Goal: Information Seeking & Learning: Learn about a topic

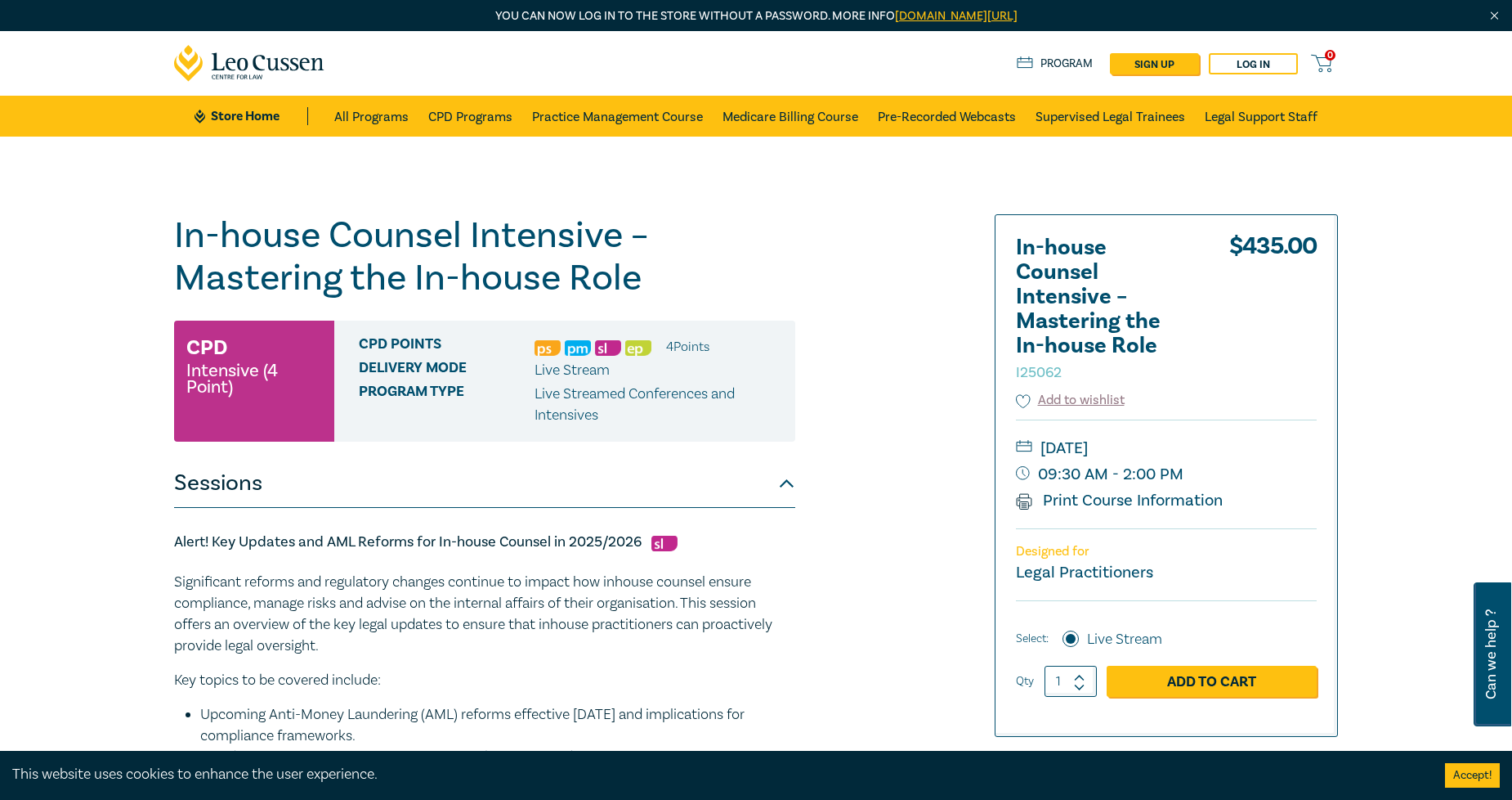
click at [453, 112] on link "CPD Programs" at bounding box center [470, 116] width 84 height 41
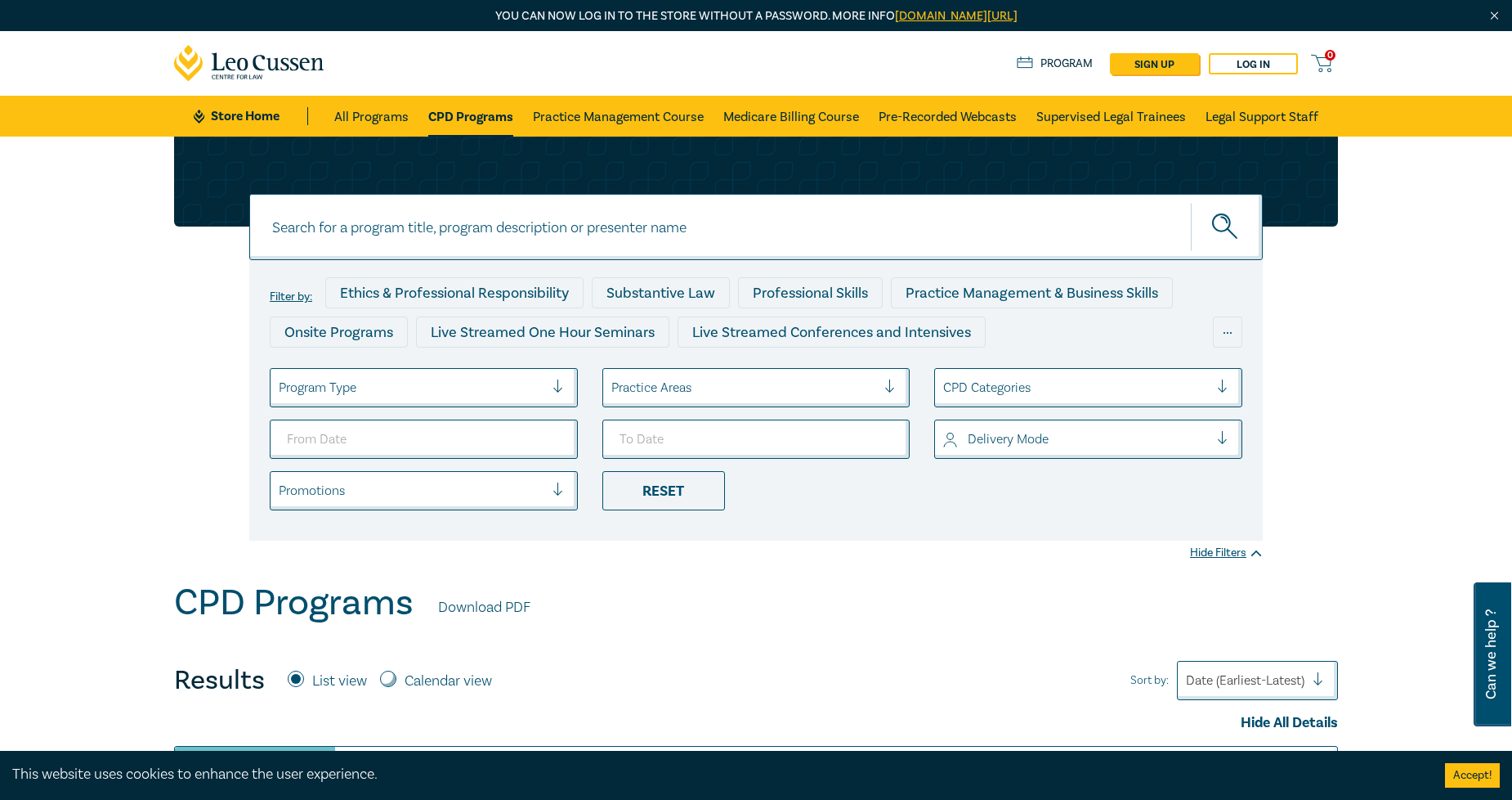
click at [395, 396] on div at bounding box center [412, 387] width 266 height 22
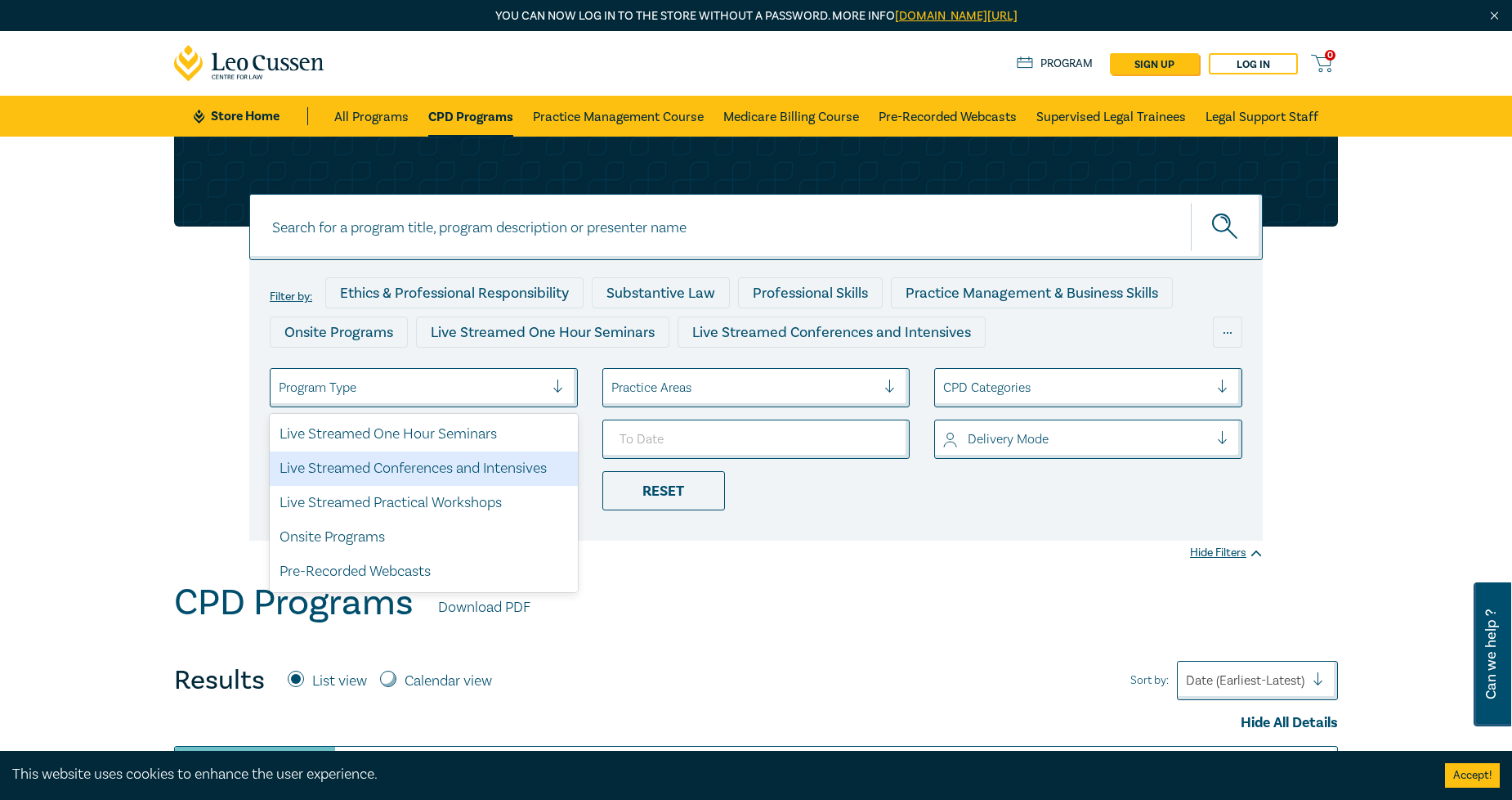
click at [476, 469] on div "Live Streamed Conferences and Intensives" at bounding box center [423, 467] width 308 height 34
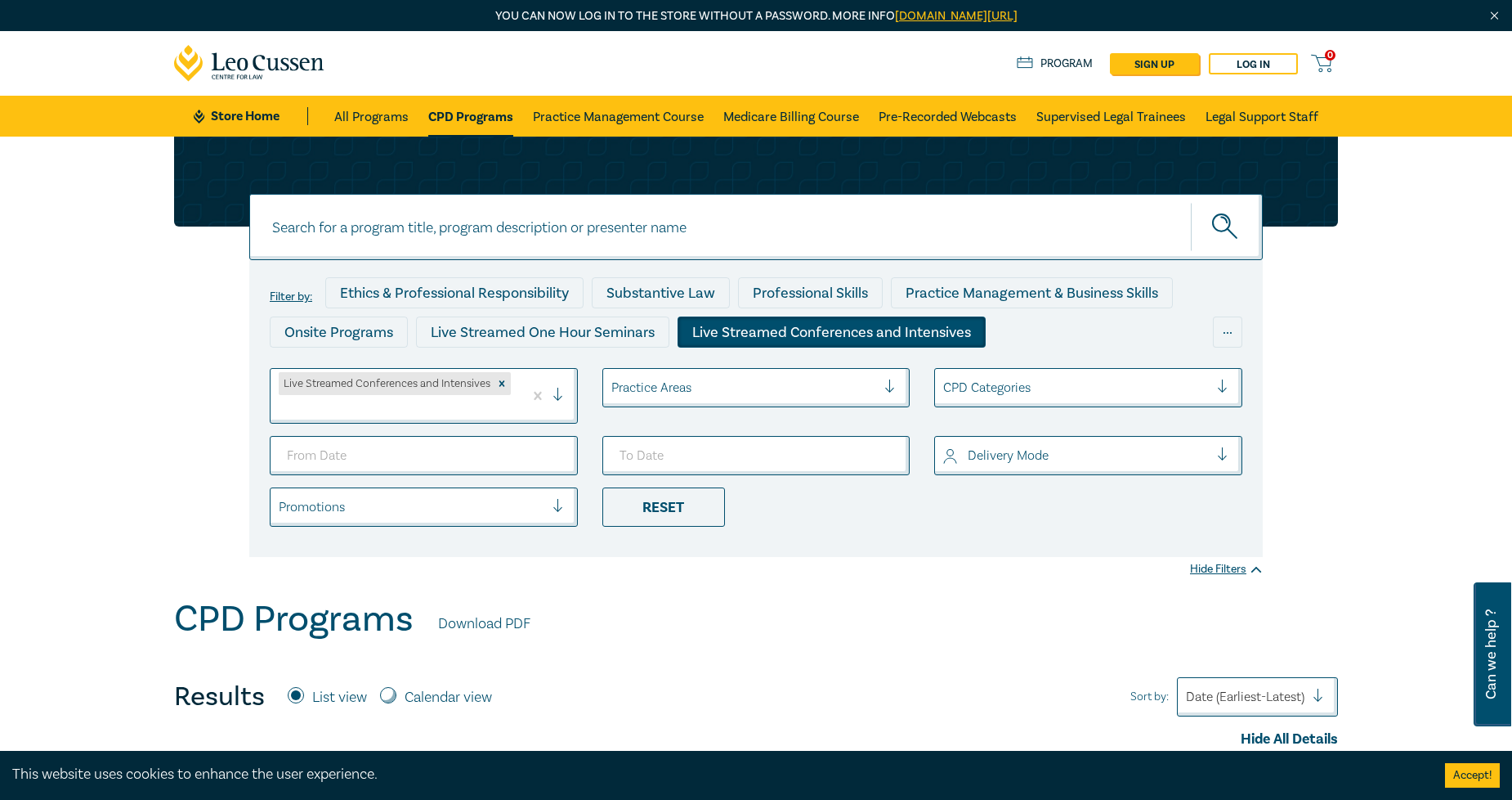
click at [745, 377] on div at bounding box center [744, 387] width 266 height 22
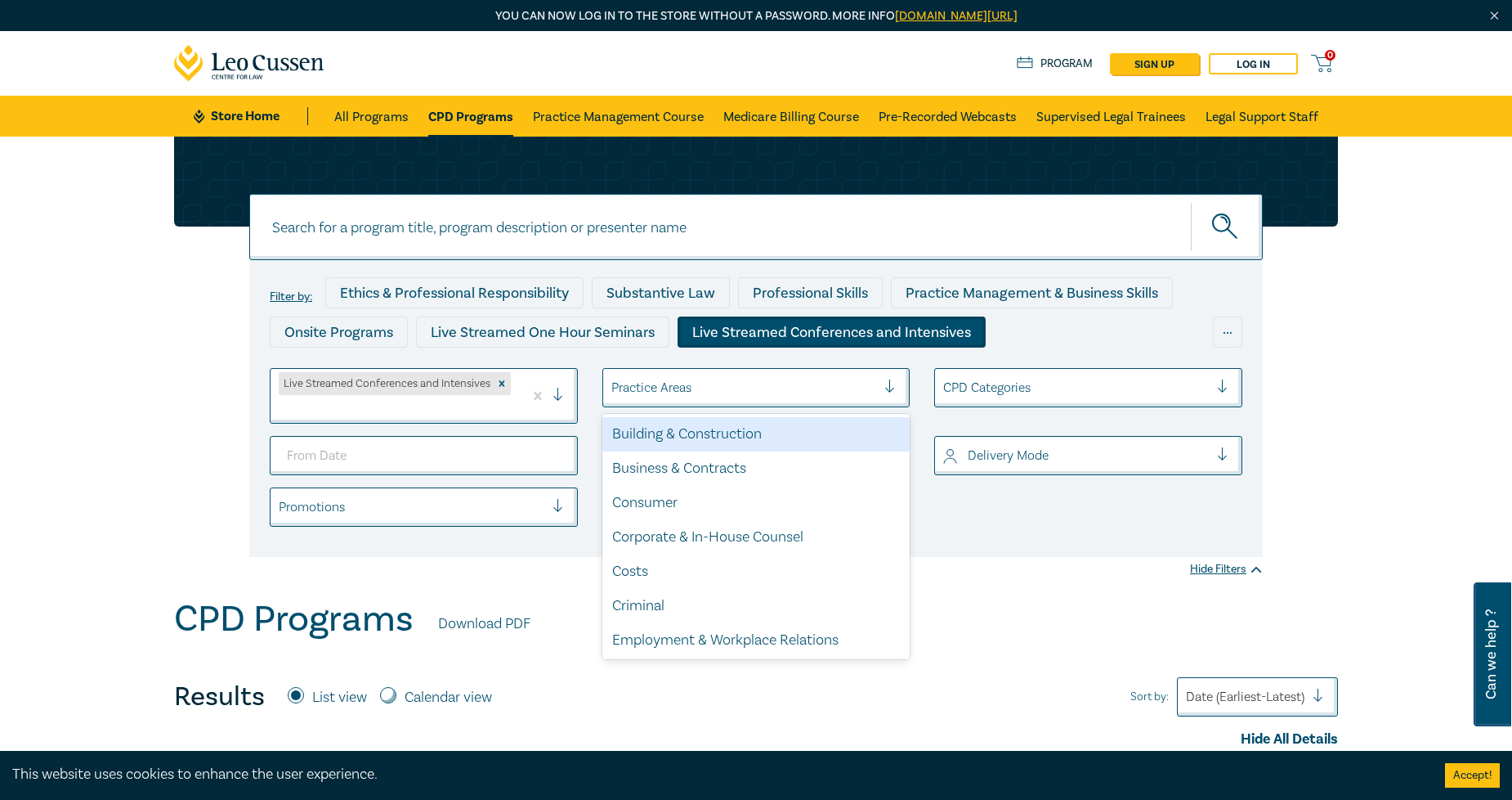
drag, startPoint x: 730, startPoint y: 439, endPoint x: 995, endPoint y: 511, distance: 274.6
click at [995, 511] on ul "Live Streamed Conferences and Intensives option Building & Construction focused…" at bounding box center [756, 447] width 998 height 158
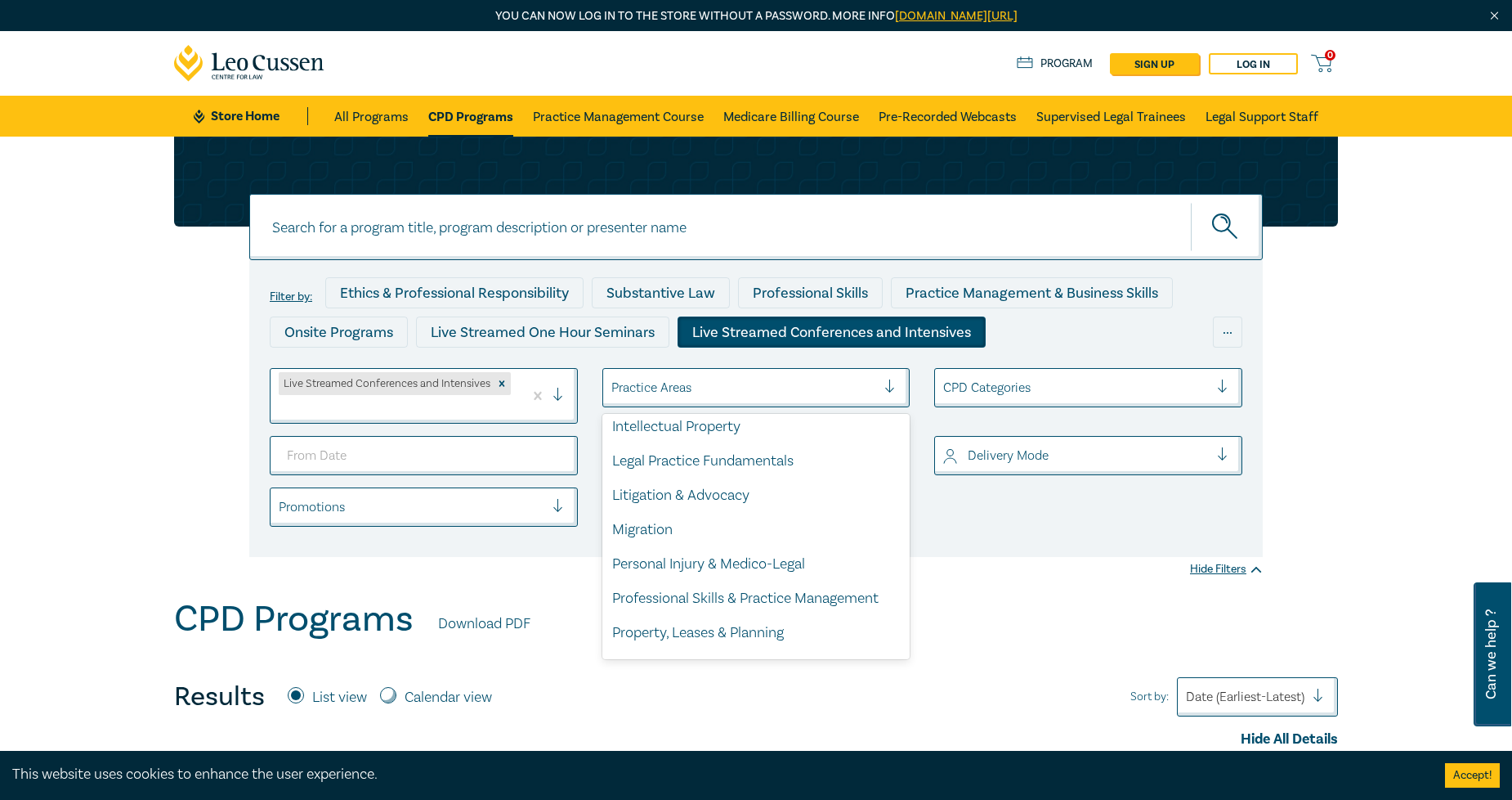
scroll to position [434, 0]
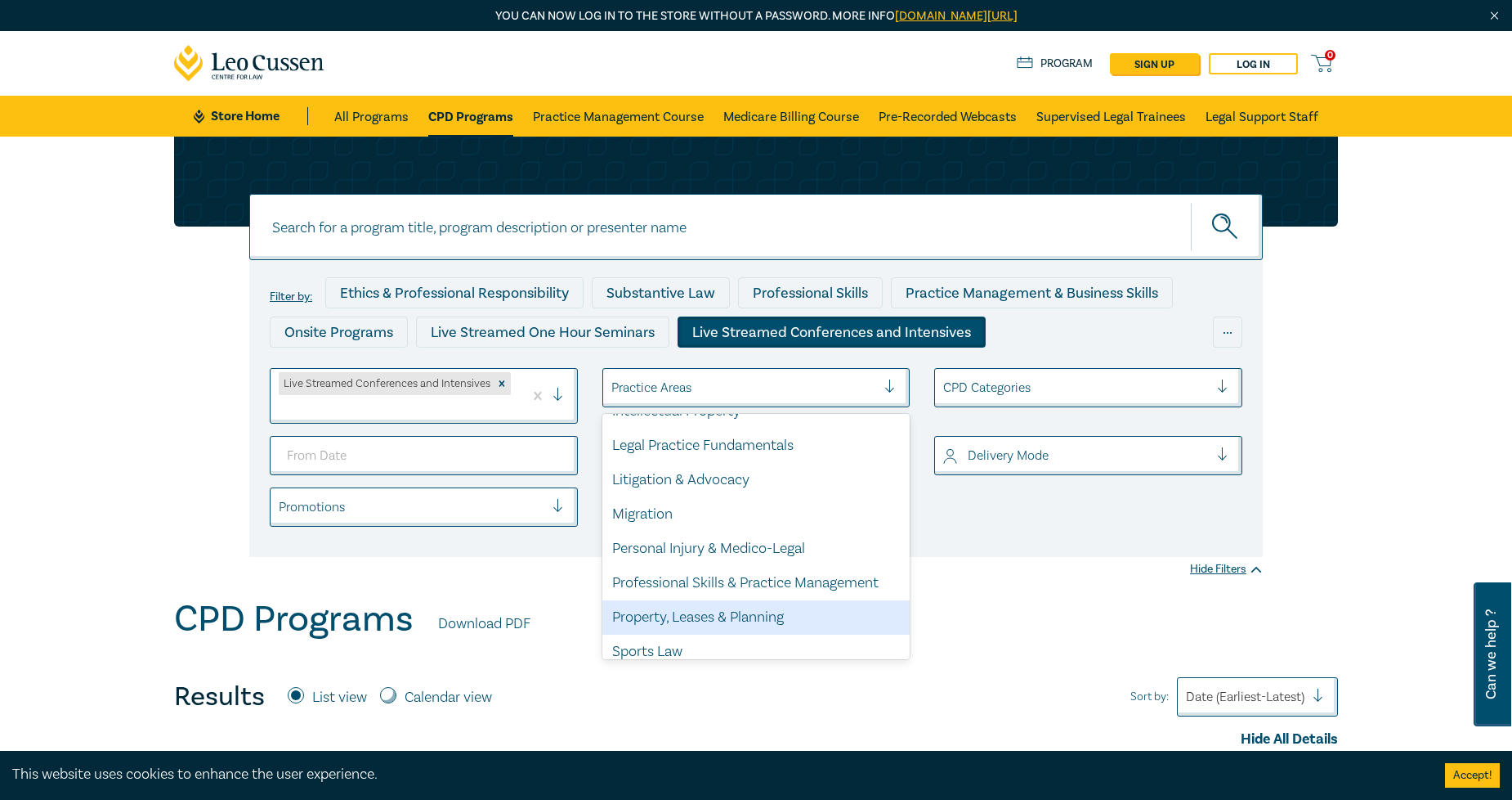
click at [708, 615] on div "Property, Leases & Planning" at bounding box center [756, 617] width 308 height 34
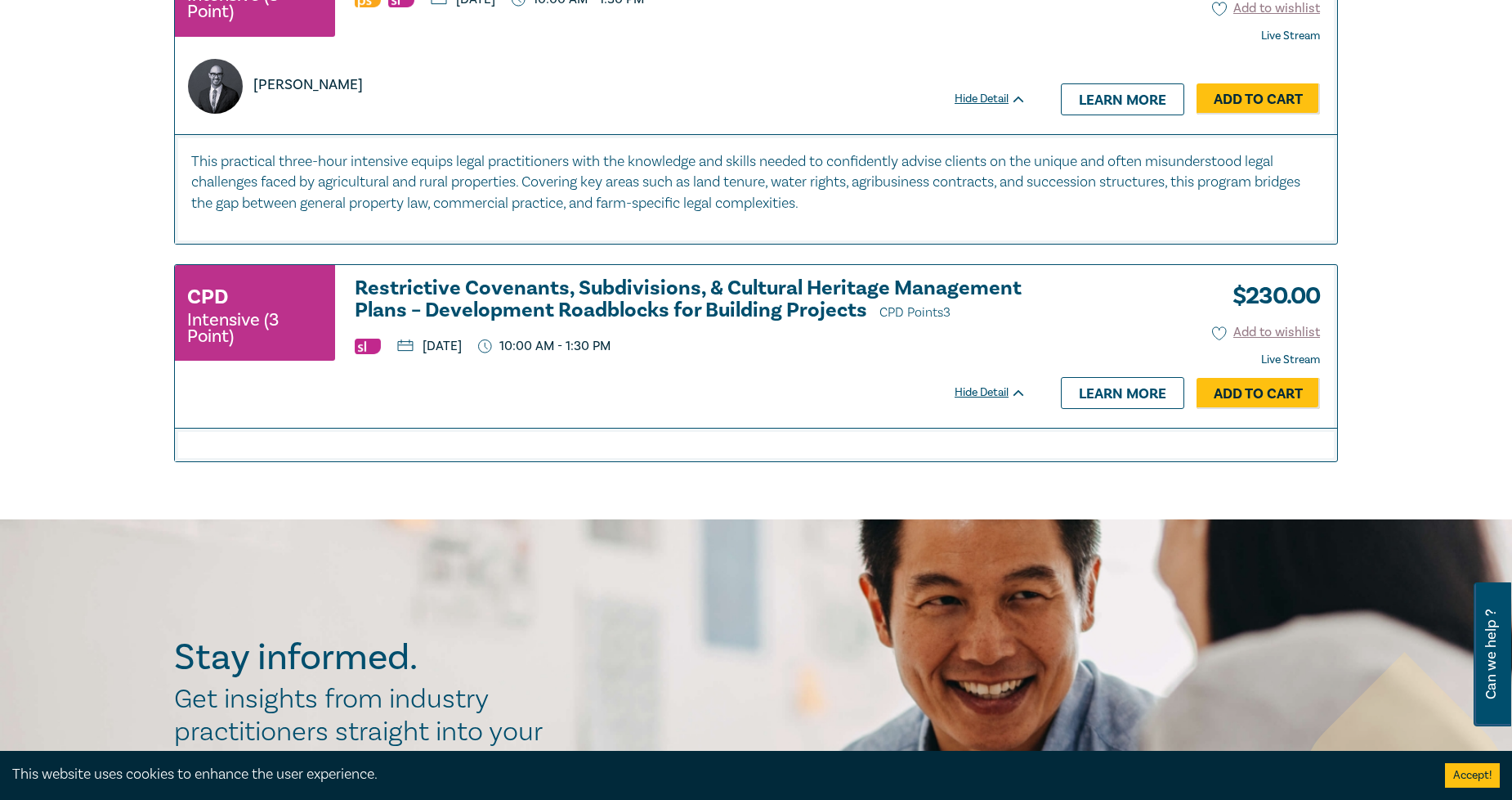
scroll to position [1726, 0]
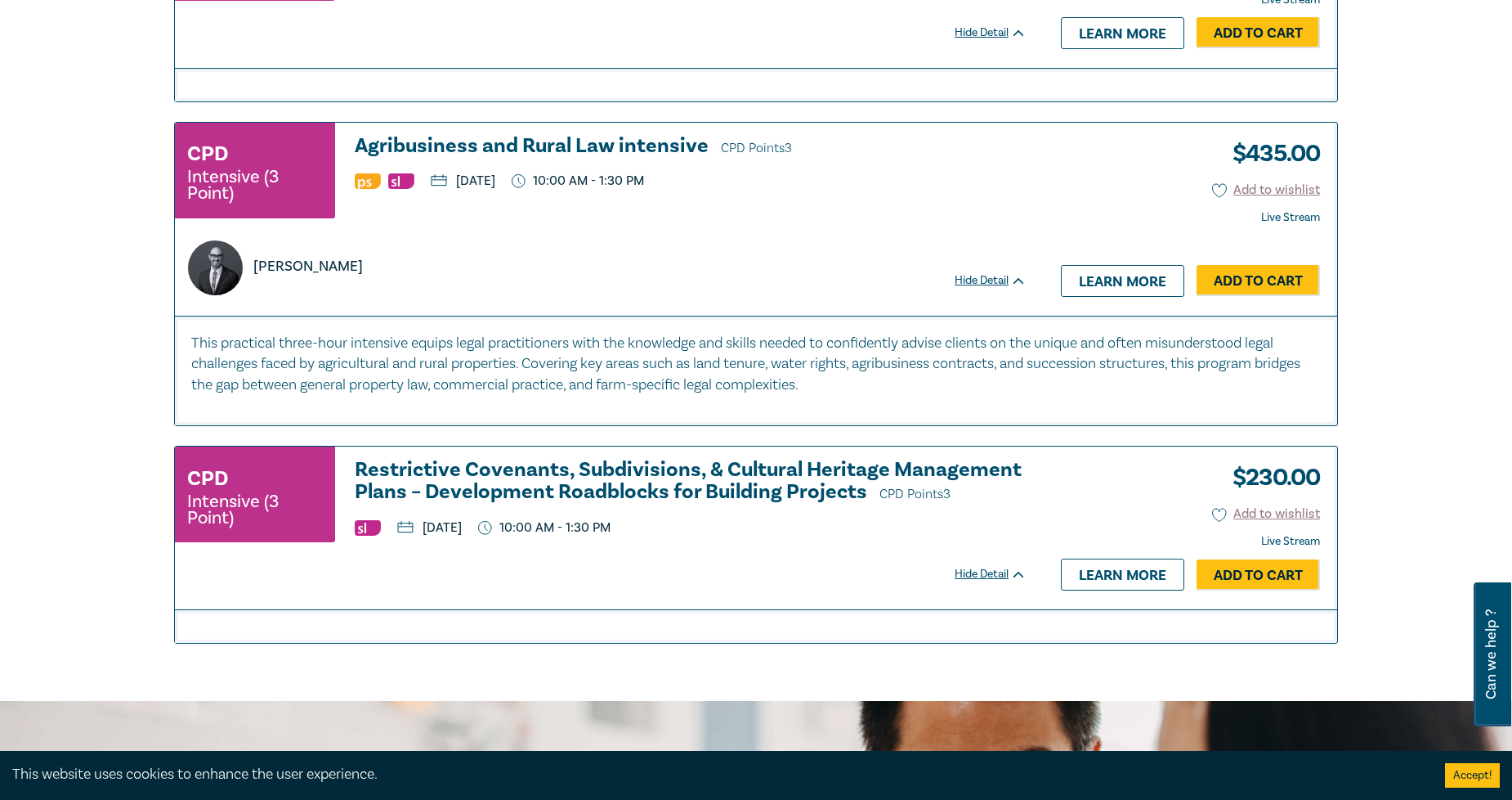
click at [728, 488] on h3 "Restrictive Covenants, Subdivisions, & Cultural Heritage Management Plans – Dev…" at bounding box center [690, 482] width 672 height 47
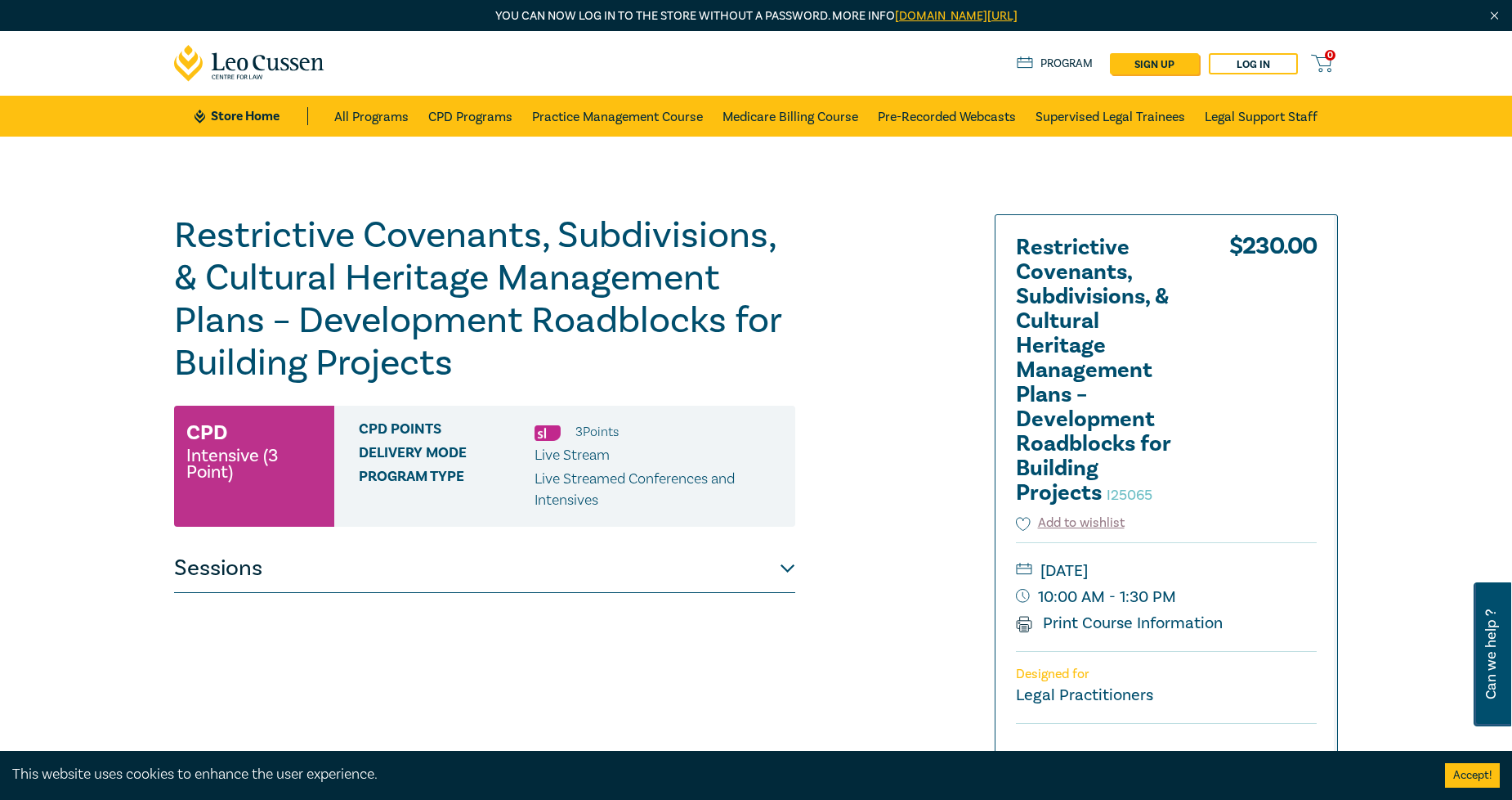
click at [605, 568] on button "Sessions" at bounding box center [484, 568] width 621 height 49
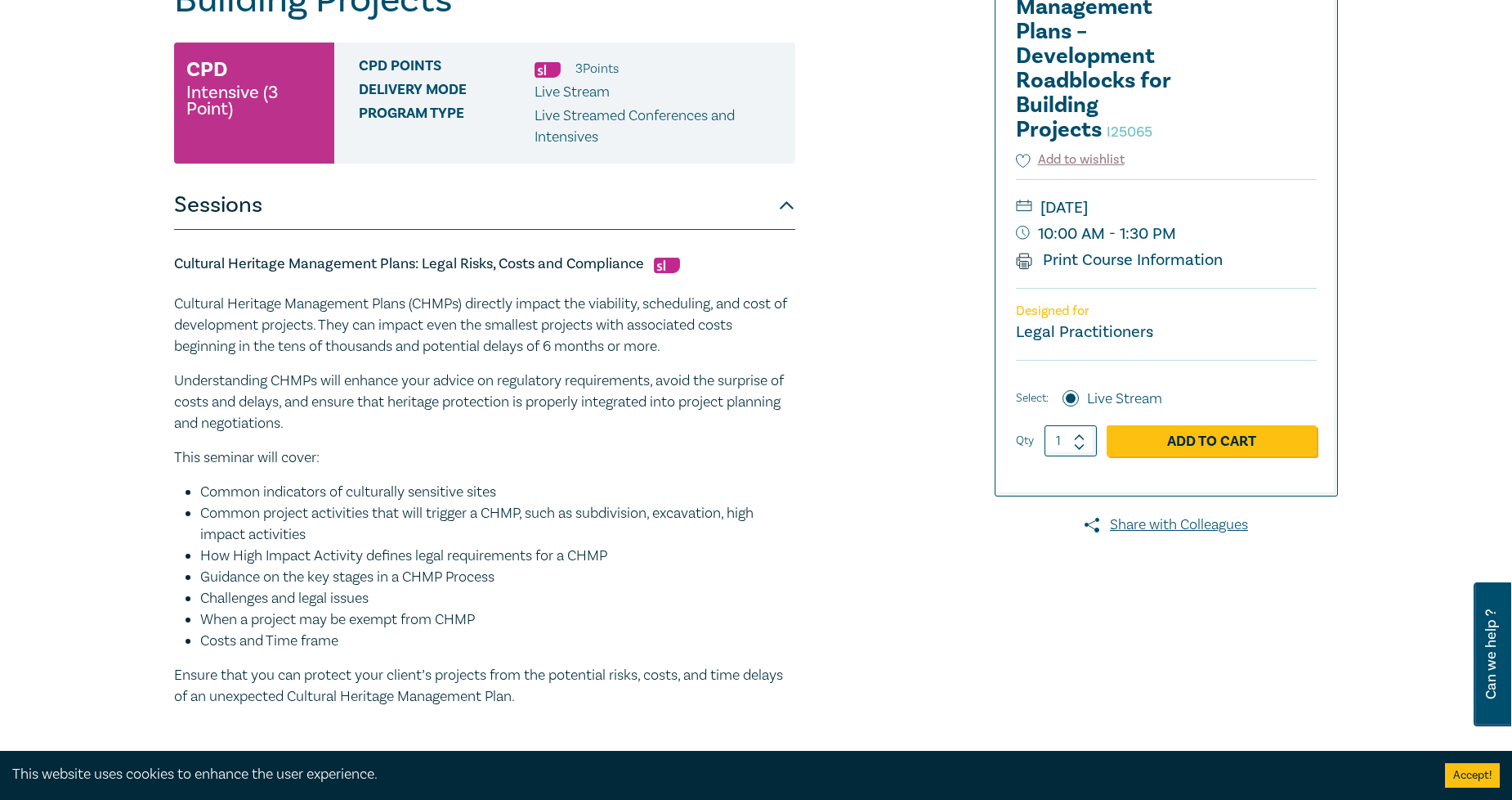
scroll to position [454, 0]
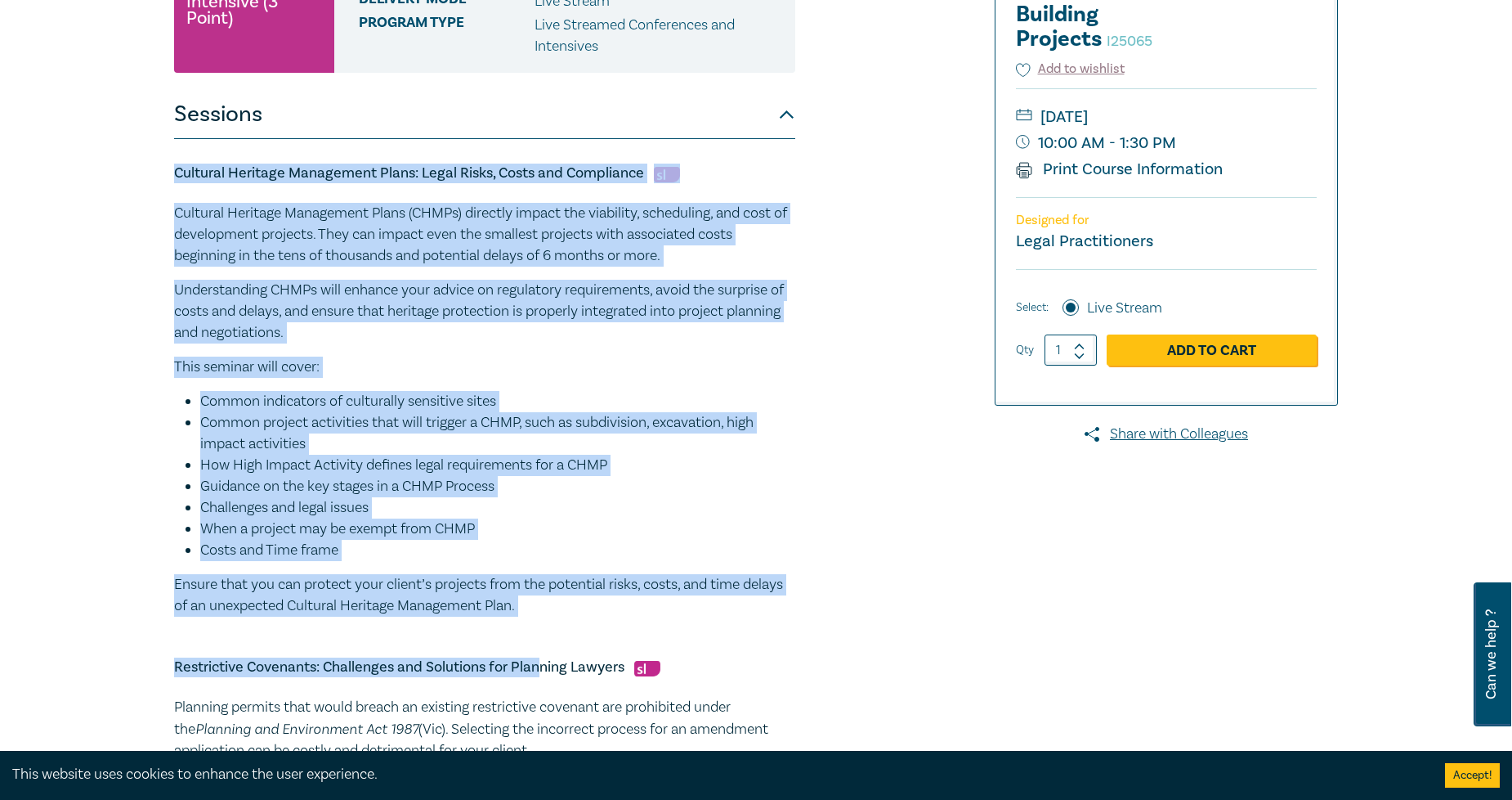
drag, startPoint x: 542, startPoint y: 622, endPoint x: 167, endPoint y: 162, distance: 593.5
click at [144, 152] on div "Restrictive Covenants, Subdivisions, & Cultural Heritage Management Plans – Dev…" at bounding box center [756, 670] width 1512 height 1975
copy div "Loremips Dolorsit Ametconsec Adipi: Elits Doeiu, Tempo inc Utlaboreet Dolorema …"
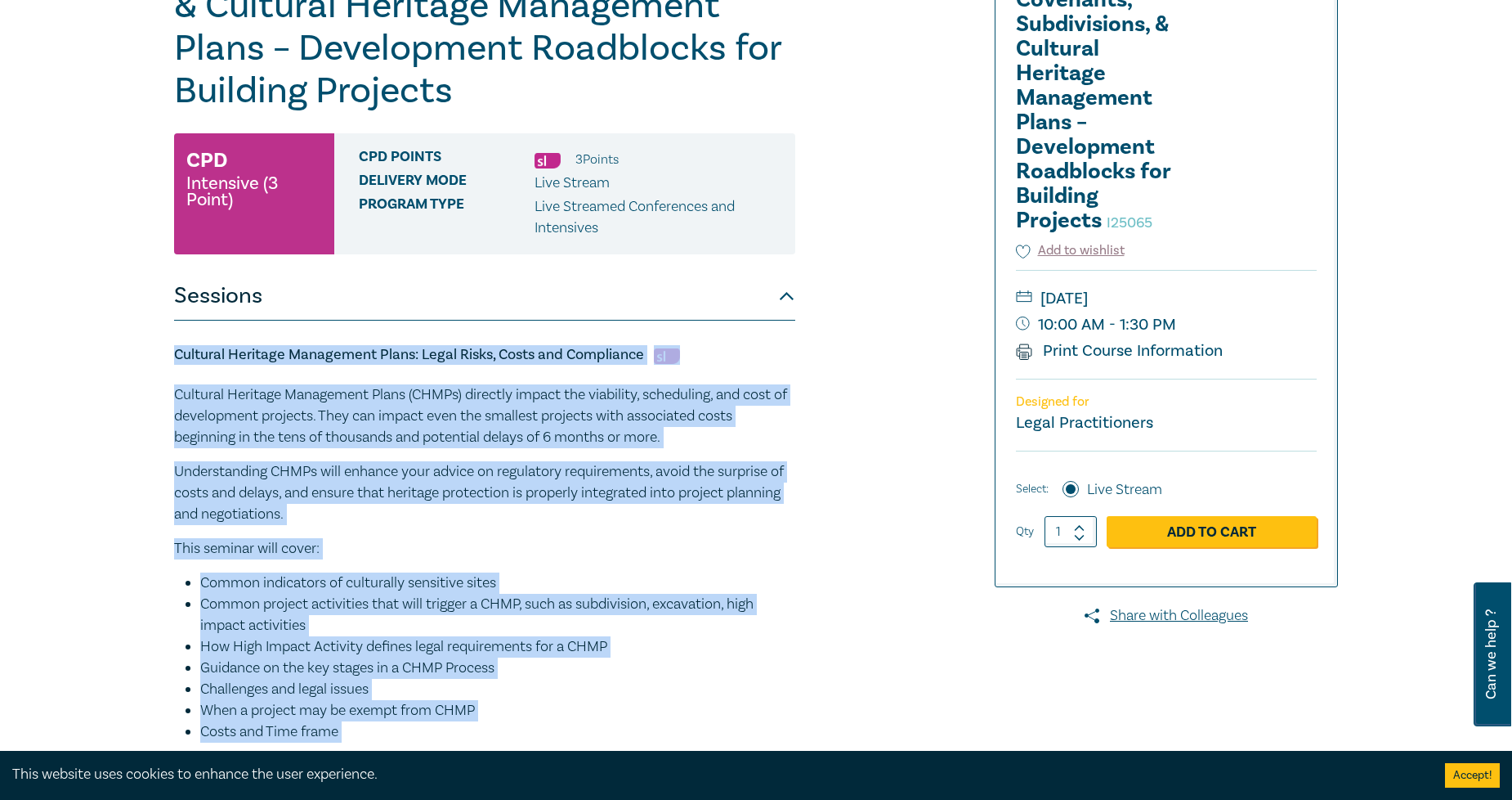
scroll to position [91, 0]
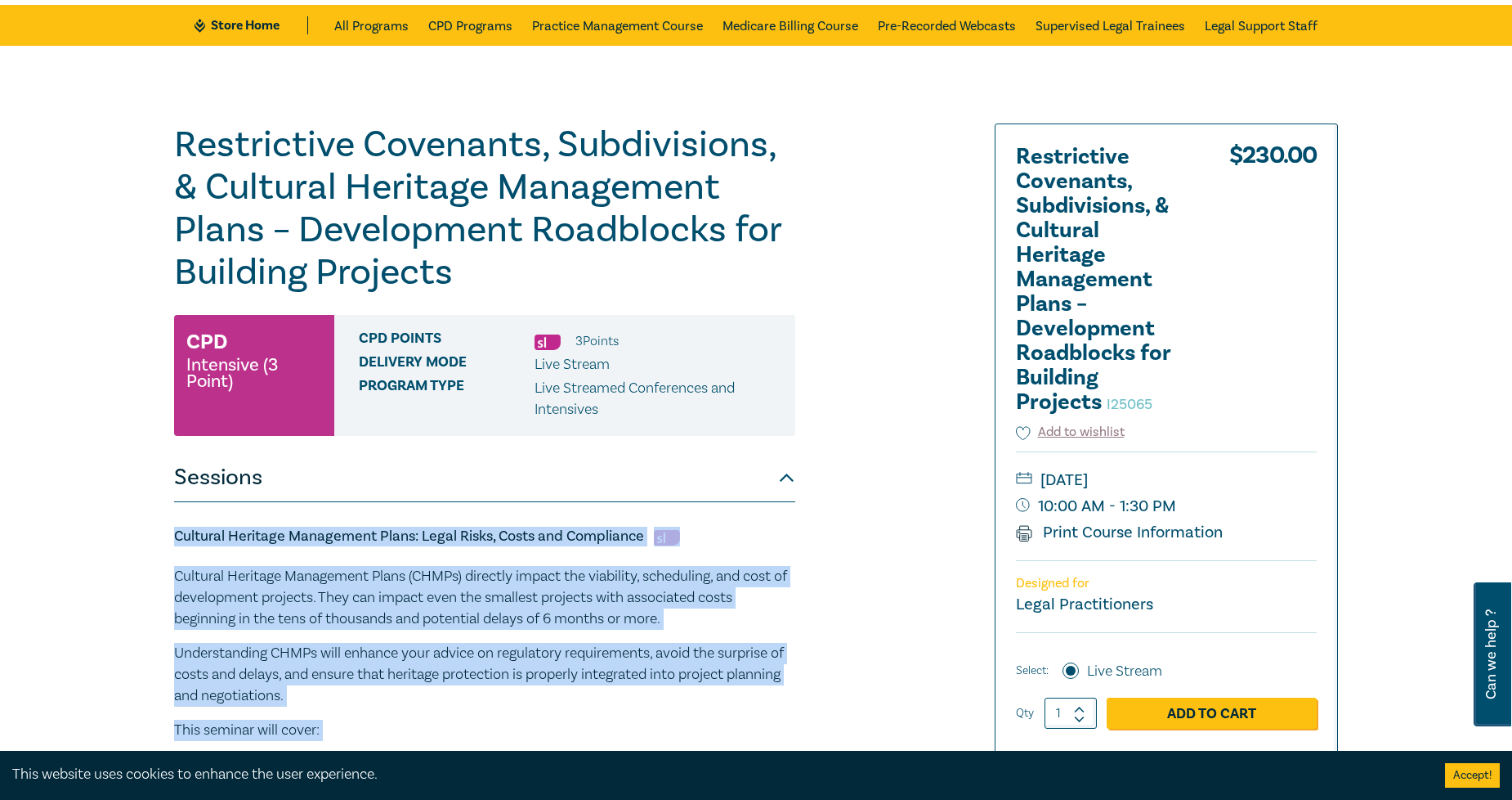
copy div "Loremips Dolorsit Ametconsec Adipi: Elits Doeiu, Tempo inc Utlaboreet Dolorema …"
